Goal: Information Seeking & Learning: Check status

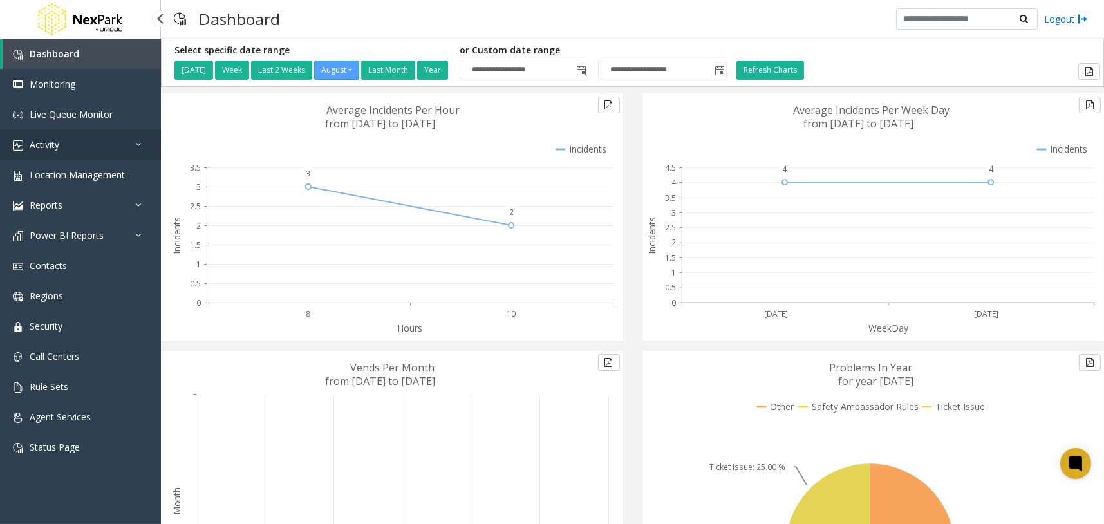
click at [130, 135] on link "Activity" at bounding box center [80, 144] width 161 height 30
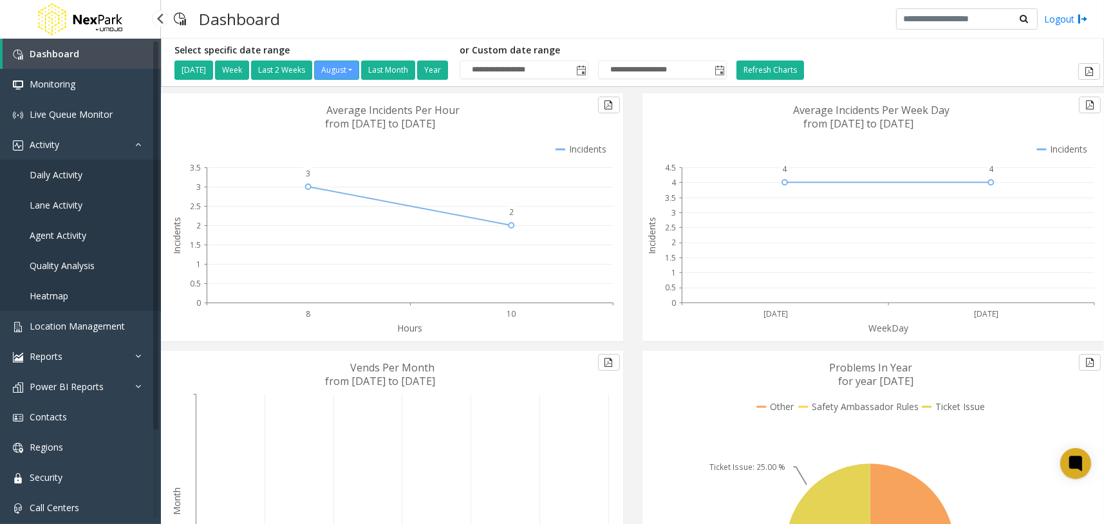
click at [52, 171] on span "Daily Activity" at bounding box center [56, 175] width 53 height 12
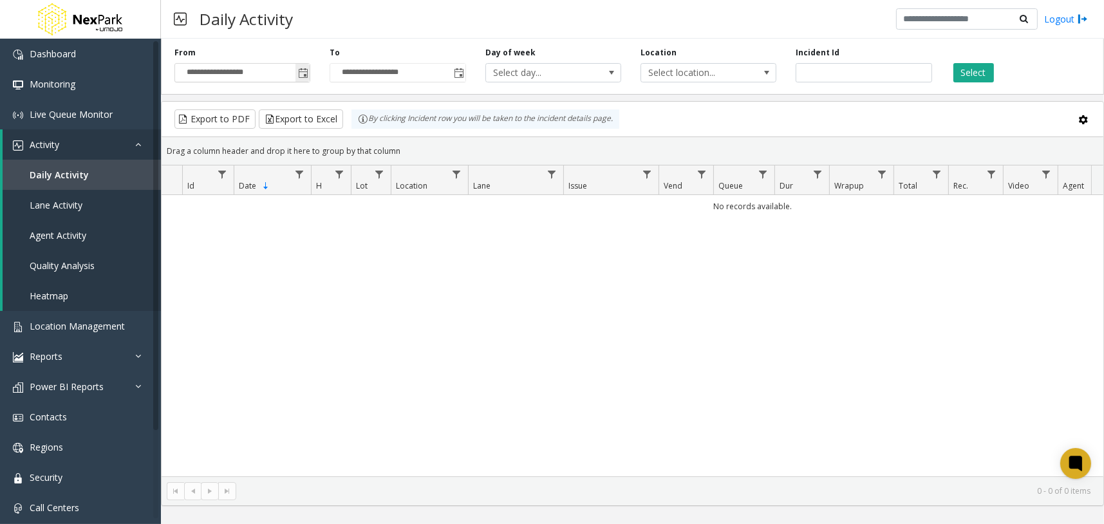
click at [303, 77] on span "Toggle popup" at bounding box center [303, 73] width 10 height 10
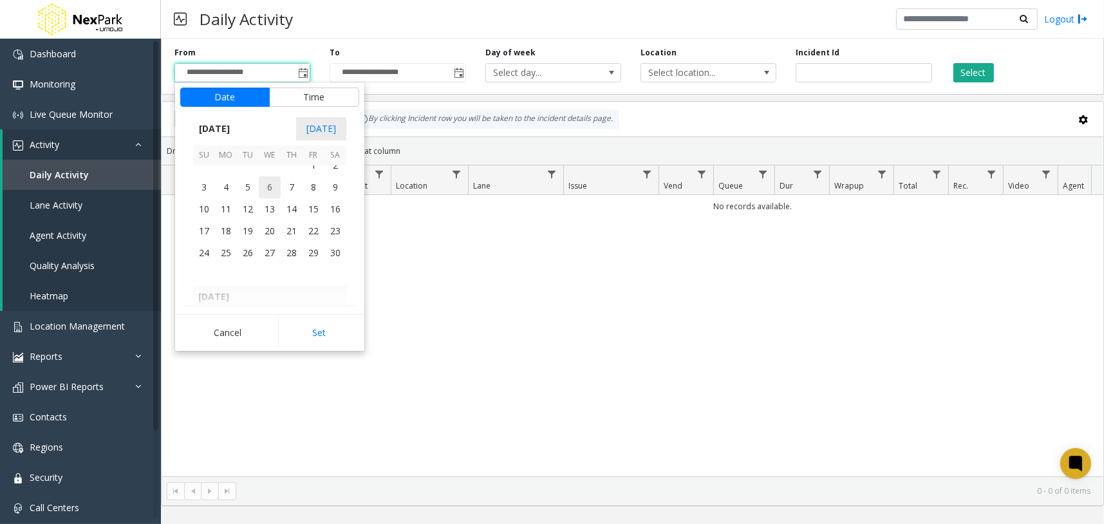
click at [269, 183] on span "6" at bounding box center [270, 187] width 22 height 22
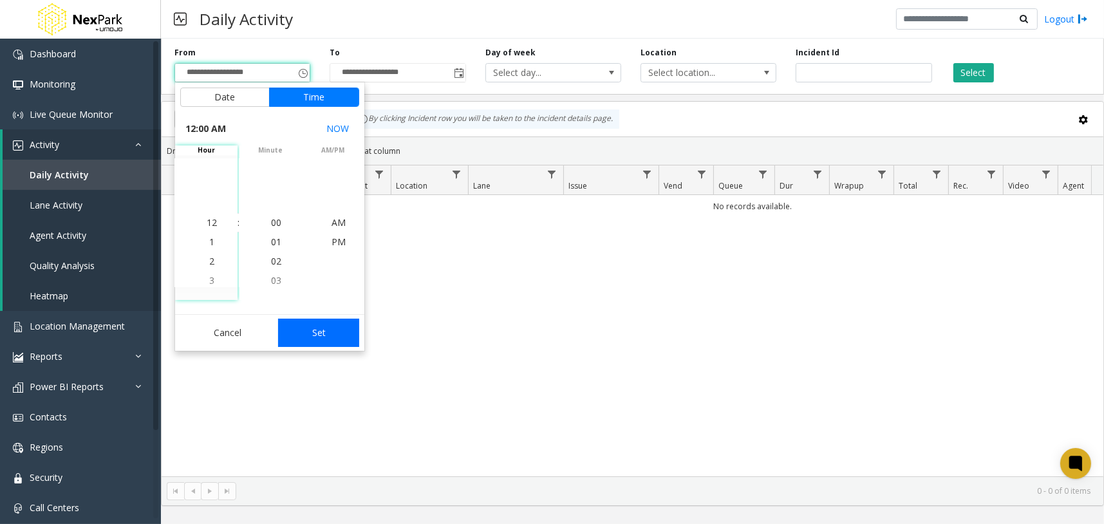
scroll to position [229582, 0]
click at [336, 333] on button "Set" at bounding box center [318, 333] width 81 height 28
type input "**********"
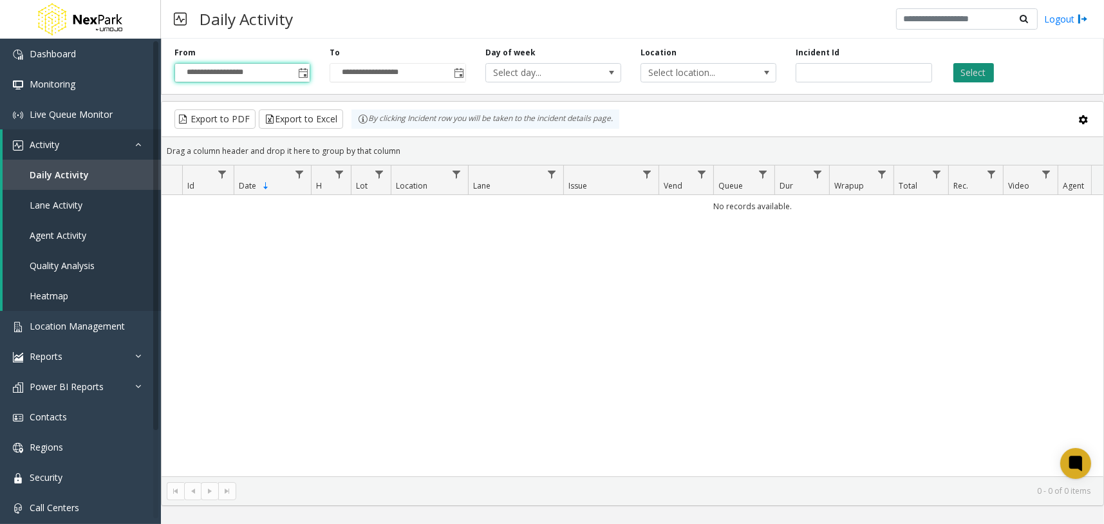
click at [980, 66] on button "Select" at bounding box center [974, 72] width 41 height 19
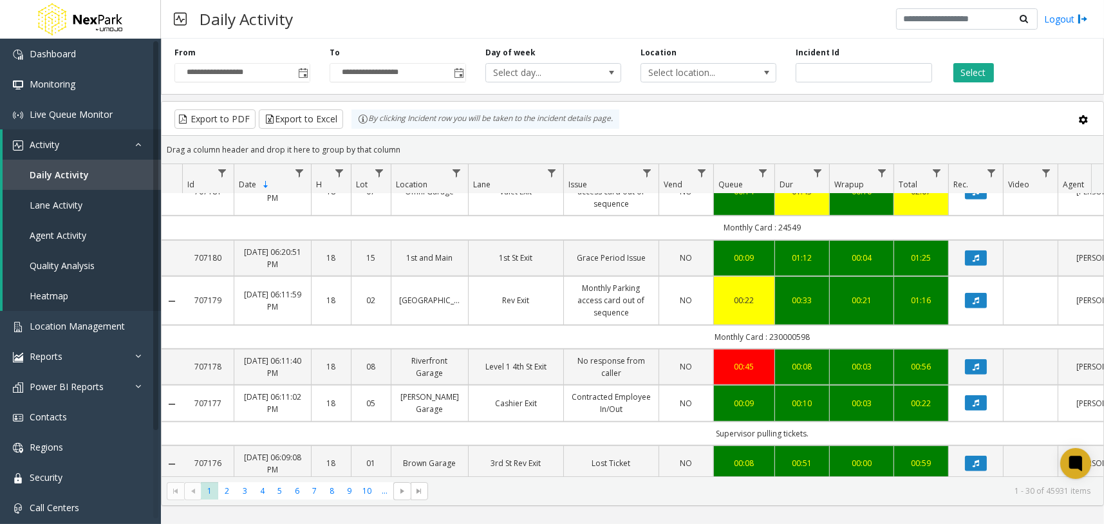
scroll to position [402, 0]
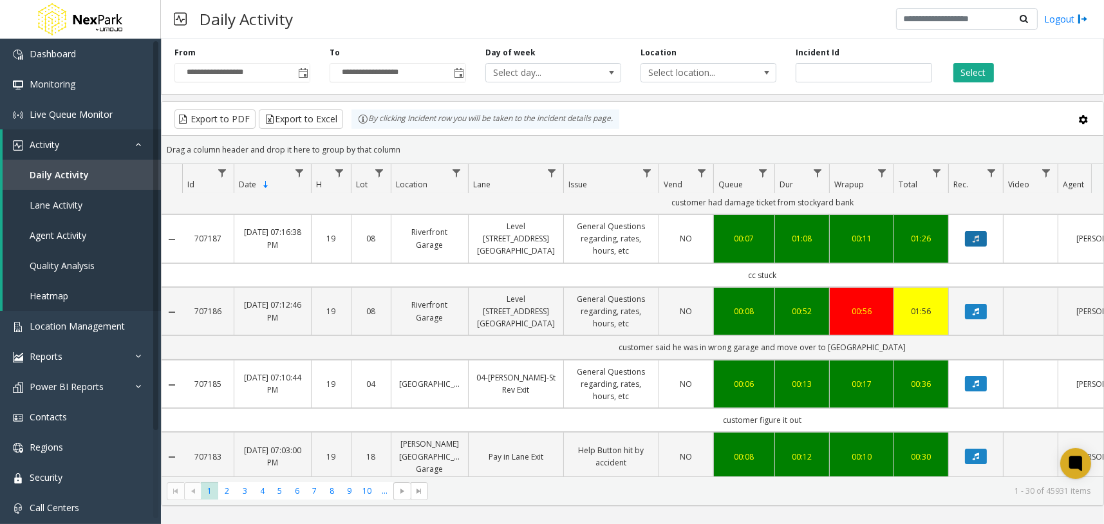
click at [968, 240] on button "Data table" at bounding box center [976, 238] width 22 height 15
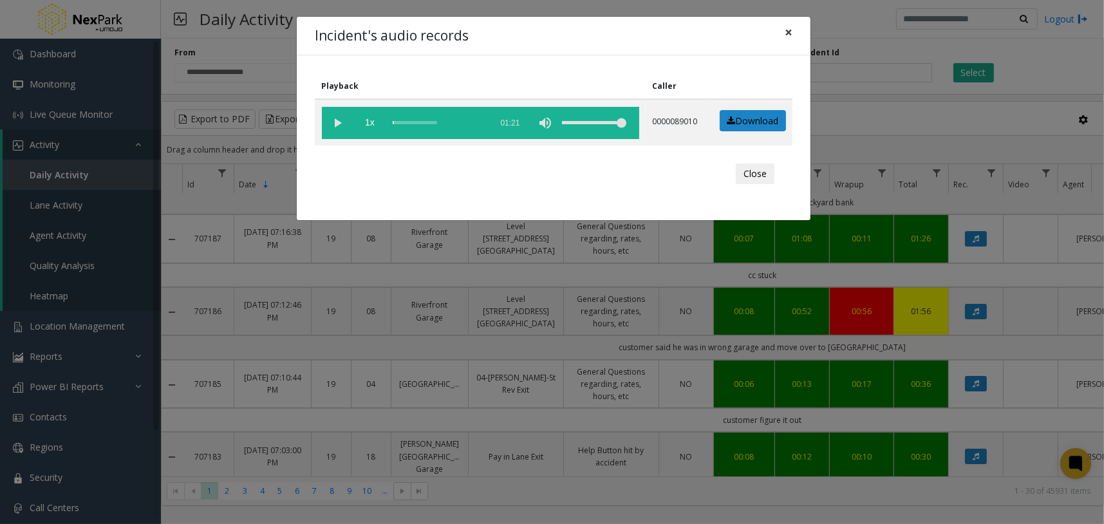
click at [788, 28] on span "×" at bounding box center [789, 32] width 8 height 18
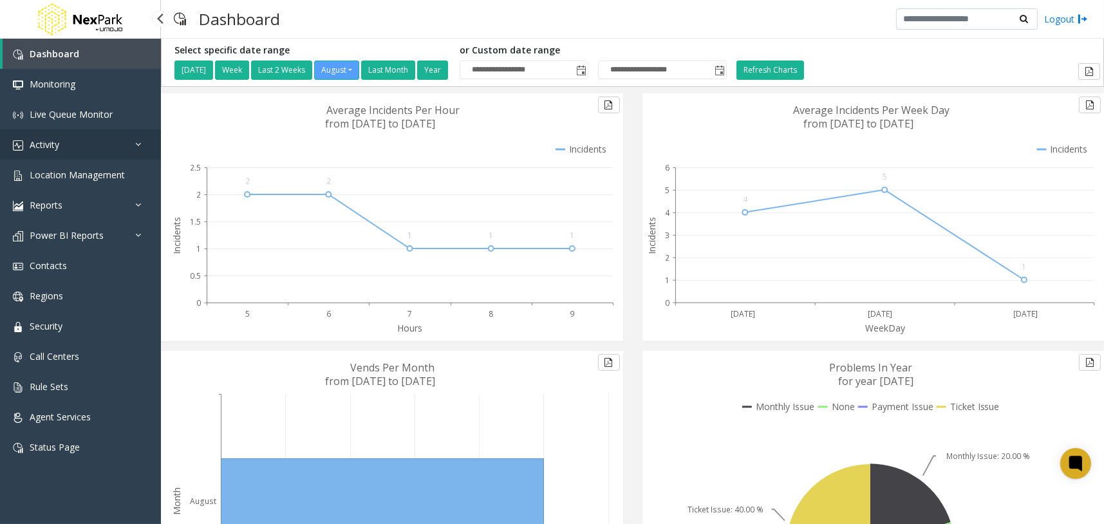
click at [143, 147] on icon at bounding box center [141, 144] width 13 height 9
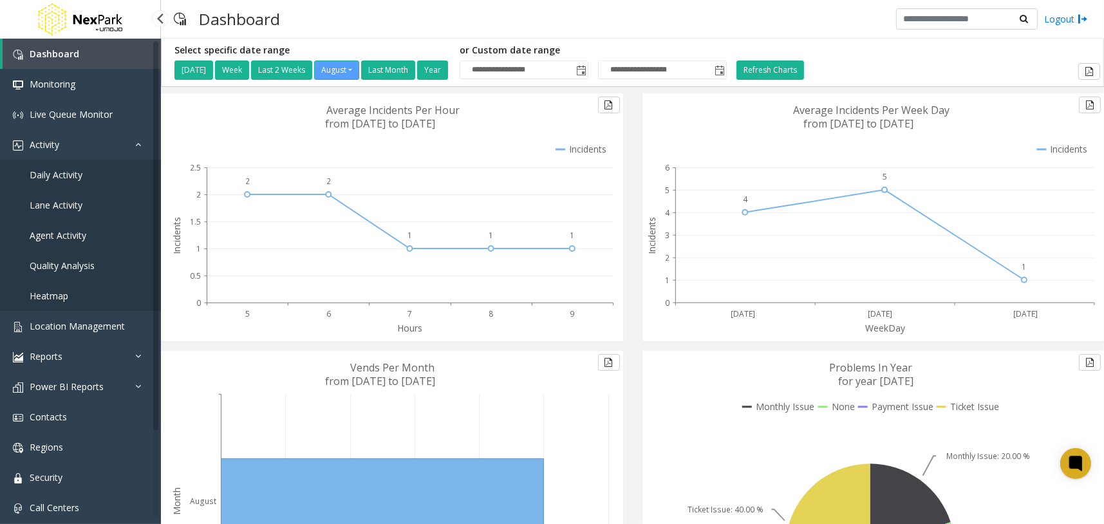
click at [102, 165] on link "Daily Activity" at bounding box center [80, 175] width 161 height 30
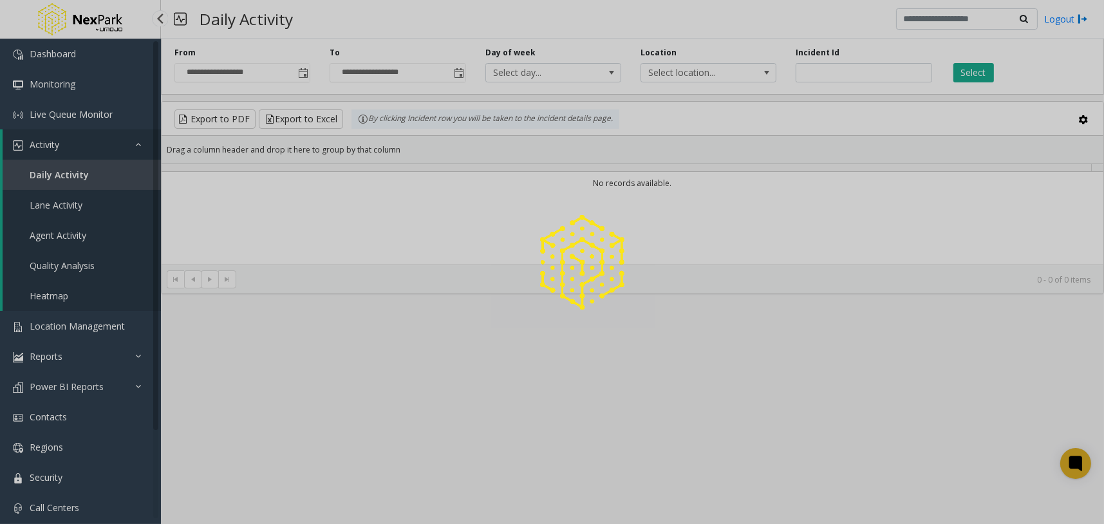
click at [61, 173] on div at bounding box center [552, 262] width 1104 height 524
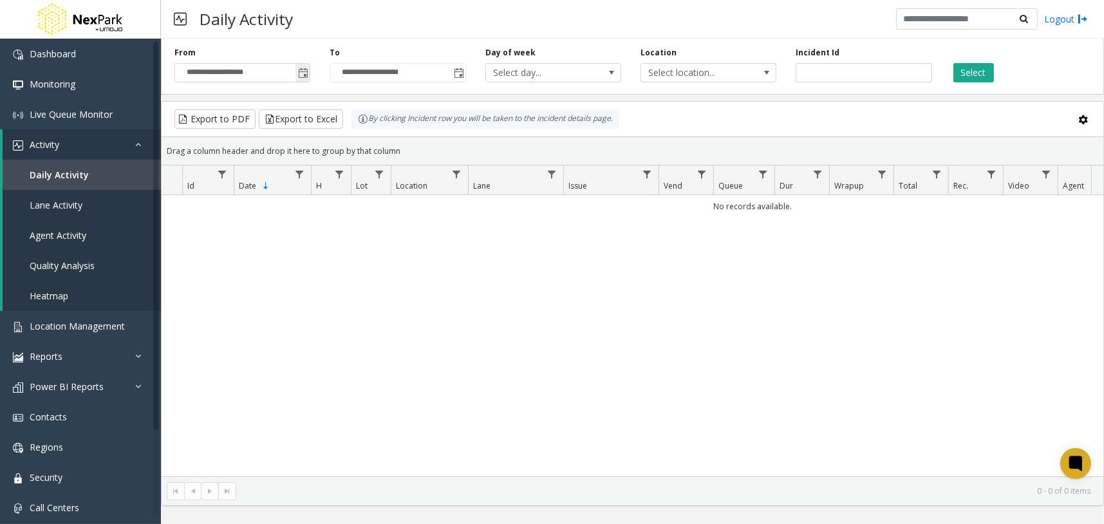
click at [305, 74] on span "Toggle popup" at bounding box center [303, 73] width 10 height 10
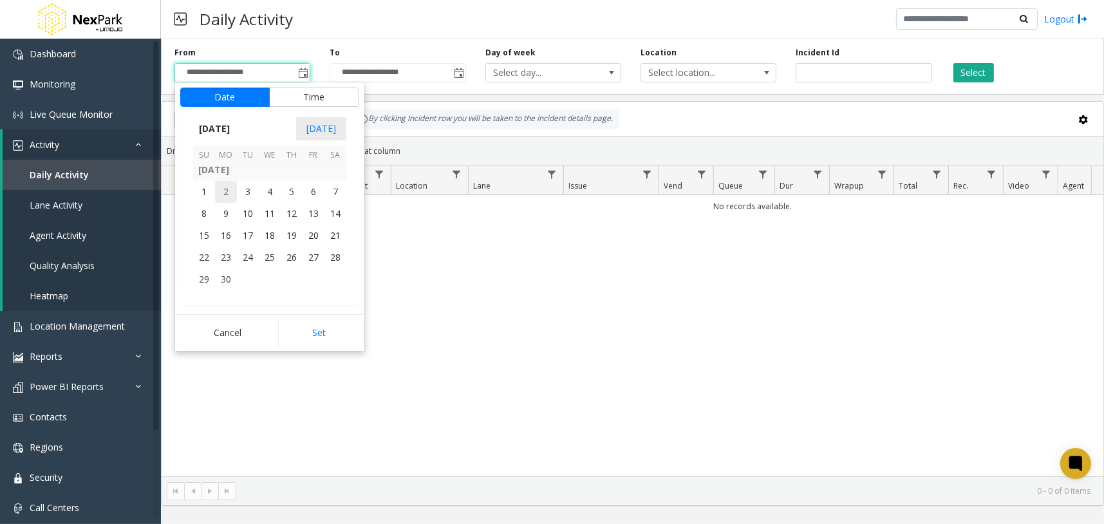
click at [230, 187] on span "2" at bounding box center [226, 192] width 22 height 22
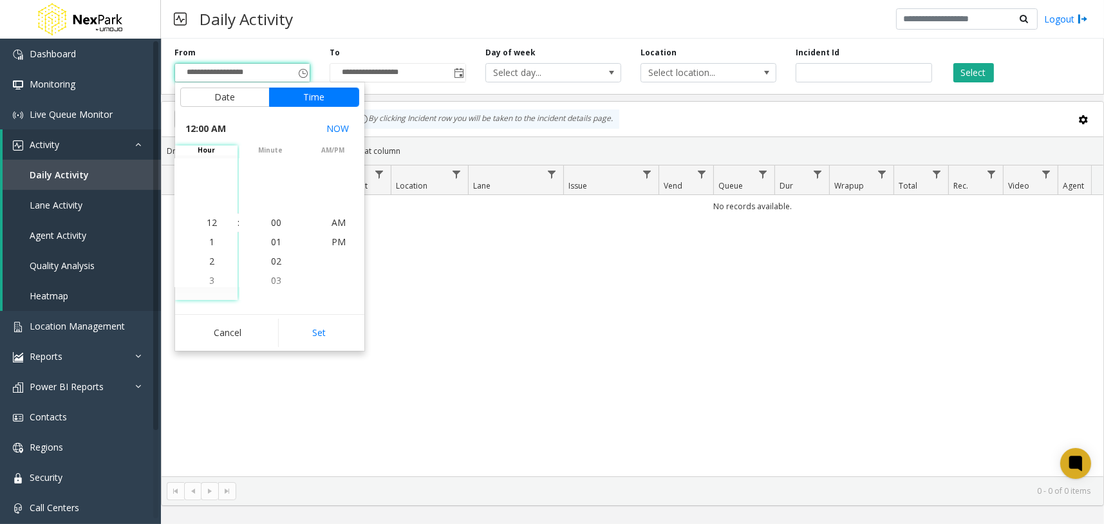
drag, startPoint x: 313, startPoint y: 328, endPoint x: 325, endPoint y: 323, distance: 13.0
click at [313, 330] on button "Set" at bounding box center [318, 333] width 81 height 28
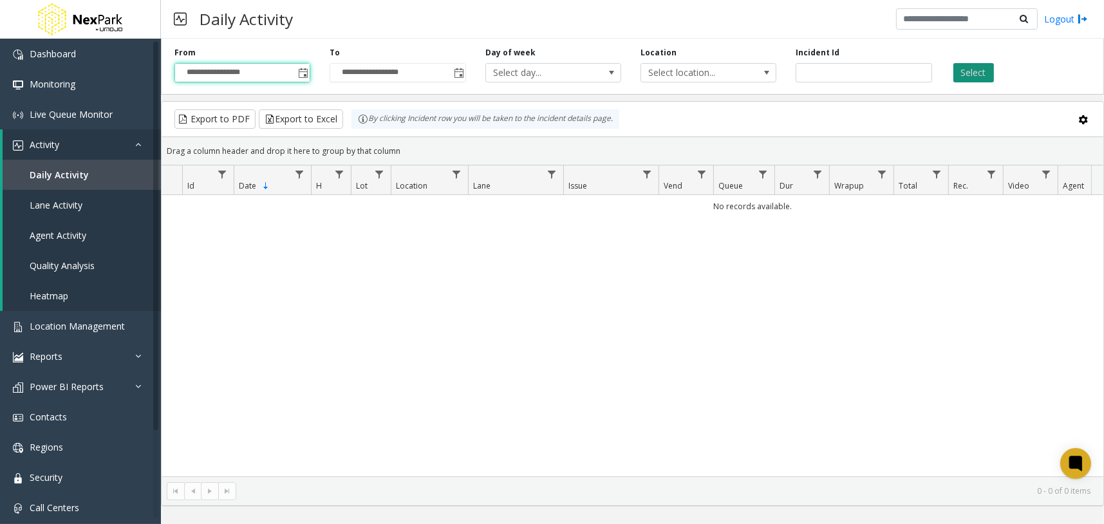
click at [983, 68] on button "Select" at bounding box center [974, 72] width 41 height 19
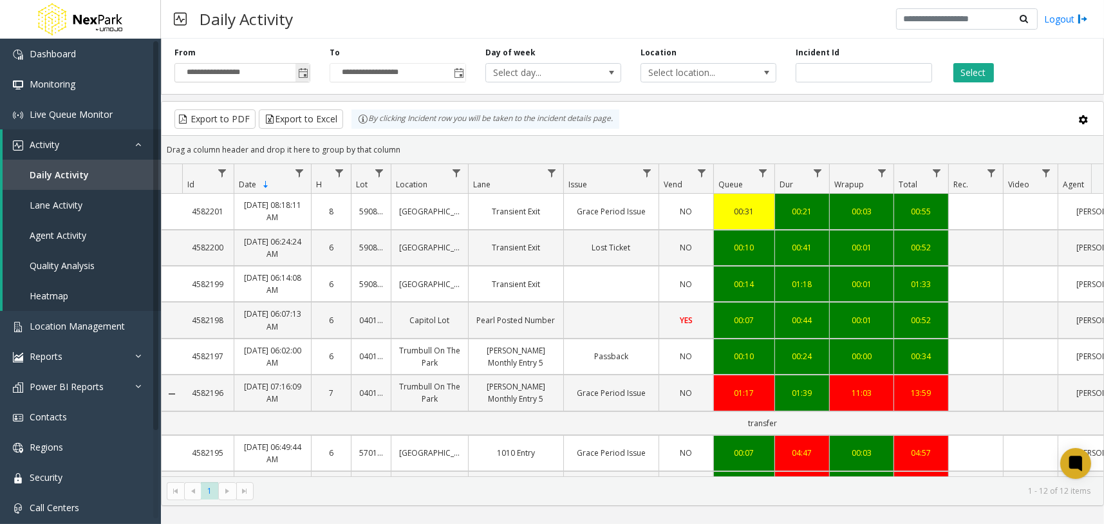
click at [308, 75] on span "Toggle popup" at bounding box center [303, 72] width 14 height 21
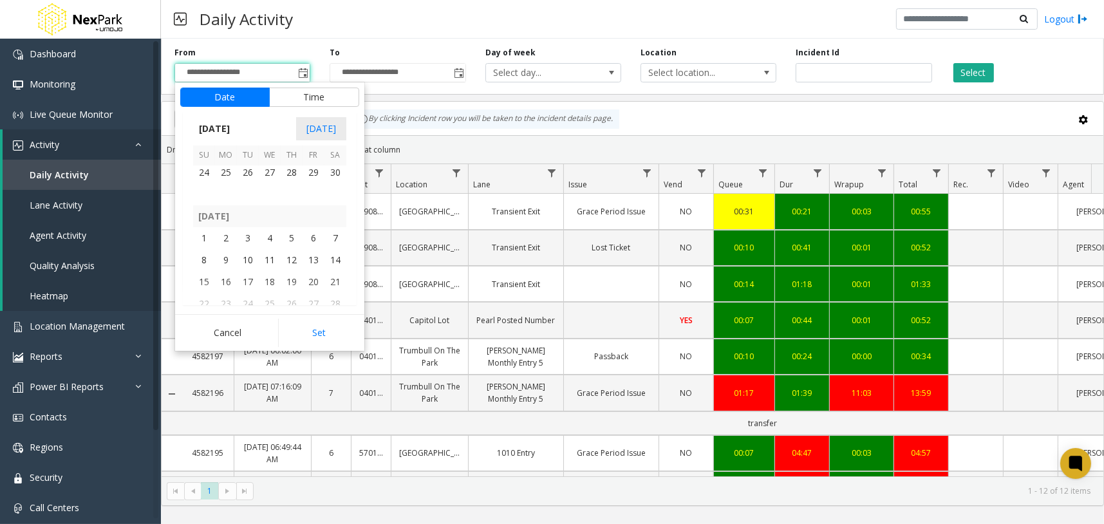
drag, startPoint x: 247, startPoint y: 175, endPoint x: 255, endPoint y: 200, distance: 27.1
click at [247, 174] on span "26" at bounding box center [248, 173] width 22 height 22
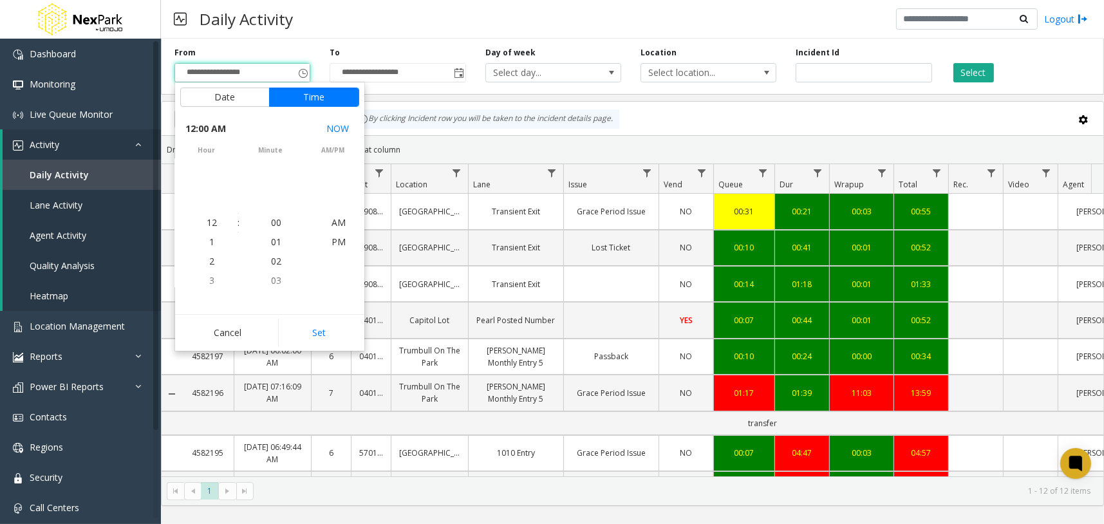
scroll to position [229582, 0]
click at [341, 332] on button "Set" at bounding box center [318, 333] width 81 height 28
type input "**********"
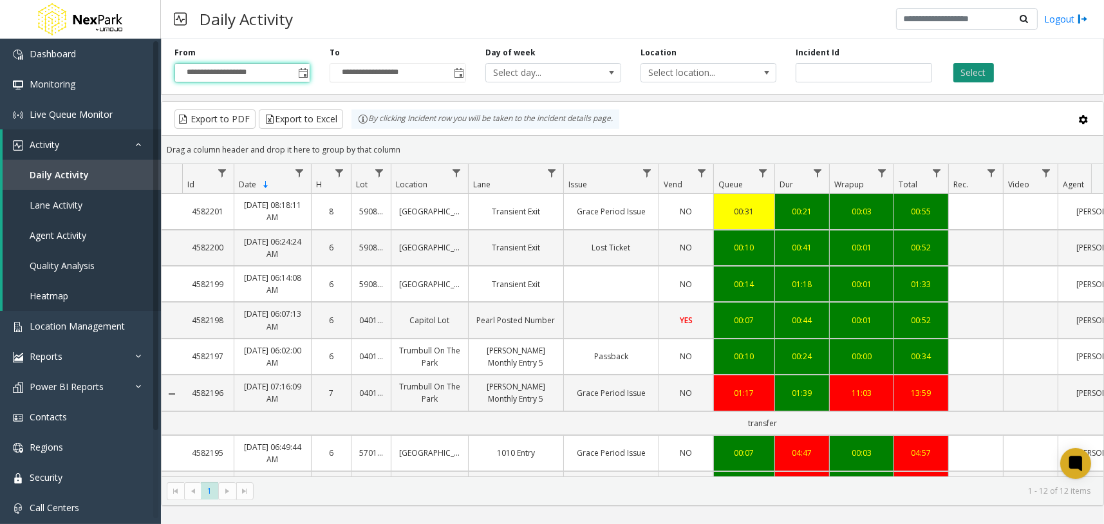
click at [962, 66] on button "Select" at bounding box center [974, 72] width 41 height 19
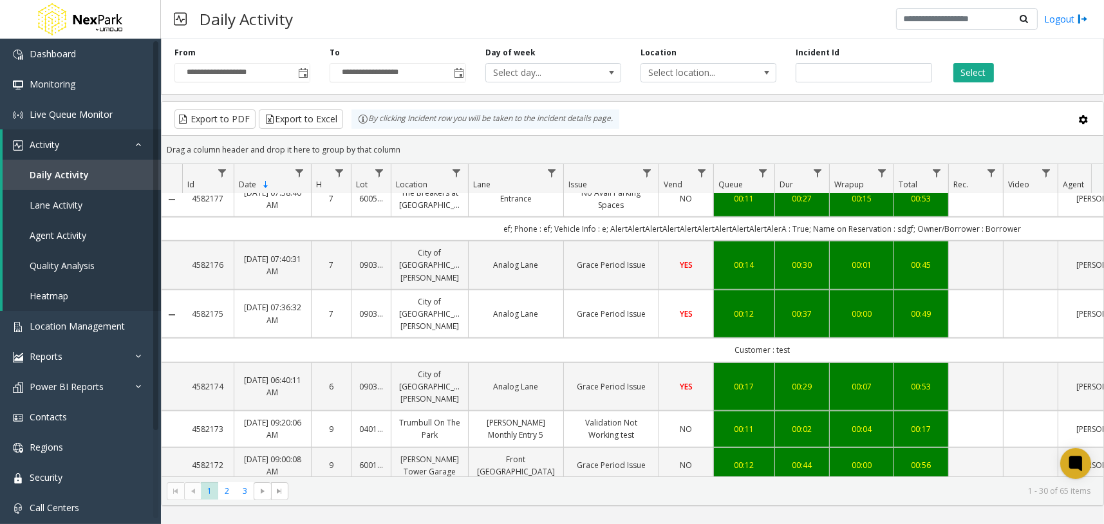
scroll to position [1125, 0]
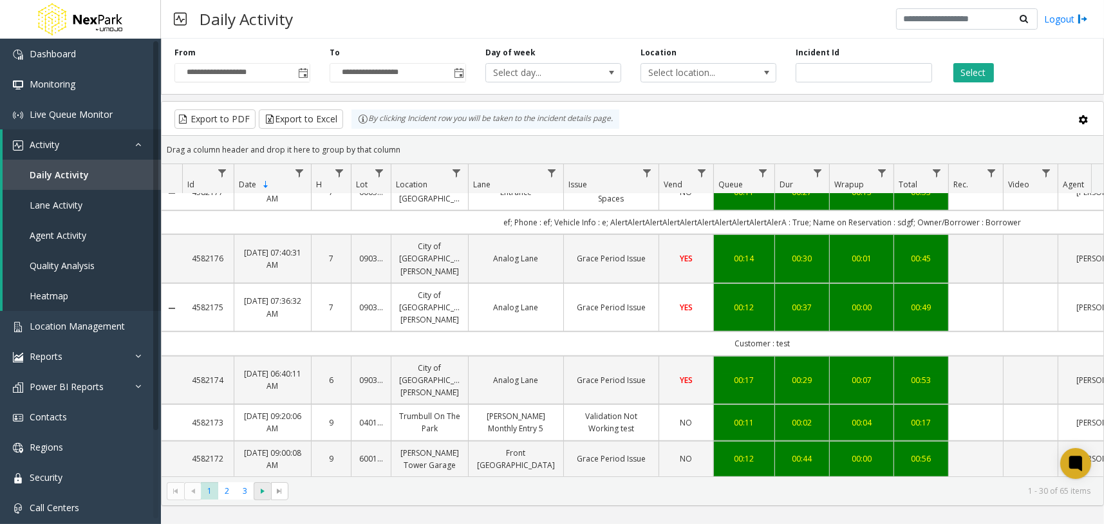
click at [257, 497] on span at bounding box center [262, 491] width 17 height 18
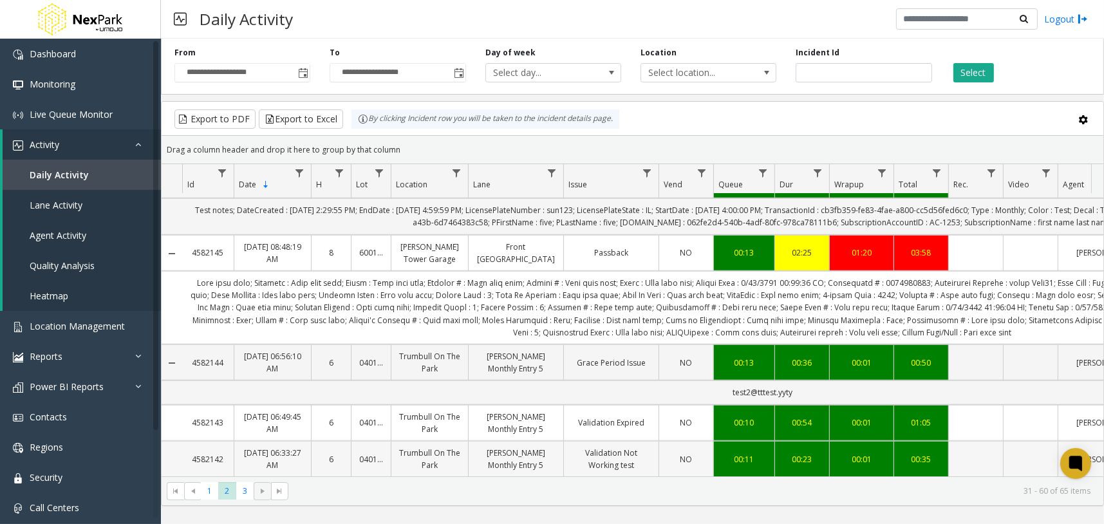
scroll to position [1471, 0]
click at [258, 497] on span at bounding box center [262, 491] width 17 height 18
